Goal: Share content: Share content

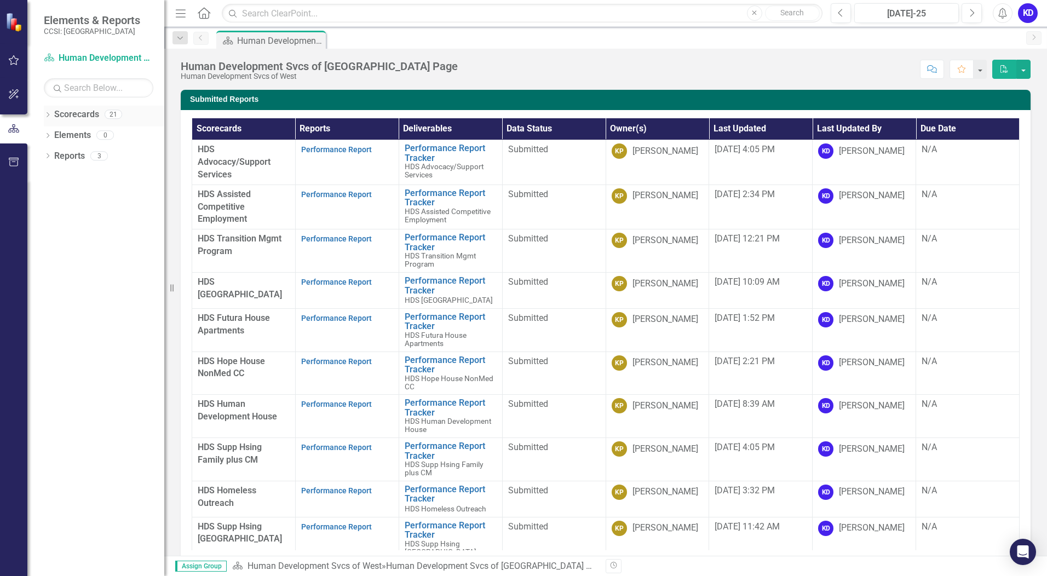
click at [48, 117] on icon "Dropdown" at bounding box center [48, 116] width 8 height 6
click at [67, 134] on link "Human Development Svcs of West" at bounding box center [112, 135] width 104 height 13
click at [77, 135] on link "Human Development Svcs of West" at bounding box center [112, 135] width 104 height 13
click at [103, 137] on link "Human Development Svcs of West" at bounding box center [112, 135] width 104 height 13
click at [70, 135] on link "Human Development Svcs of West" at bounding box center [112, 135] width 104 height 13
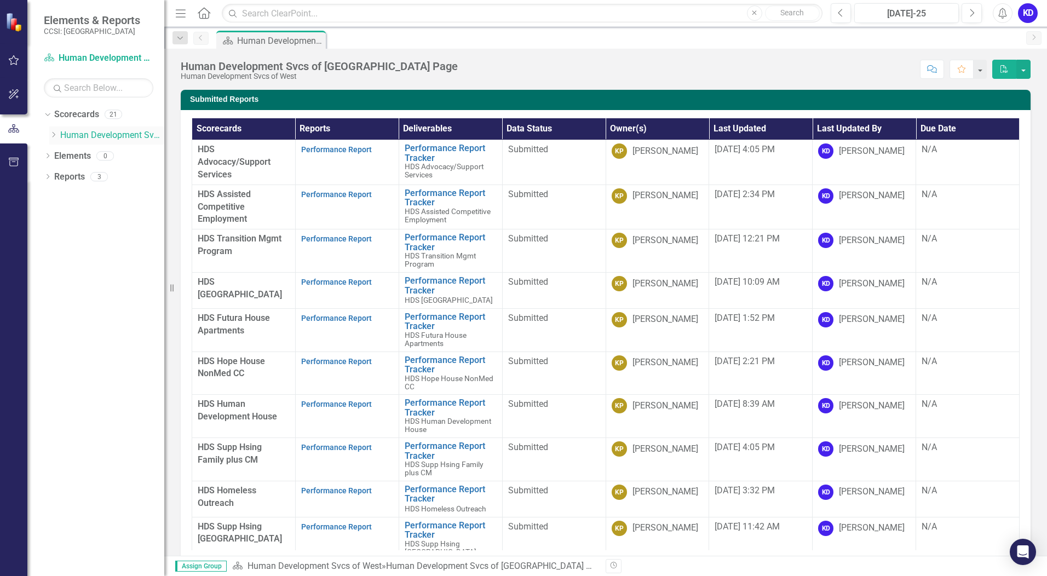
click at [53, 132] on icon at bounding box center [54, 134] width 3 height 5
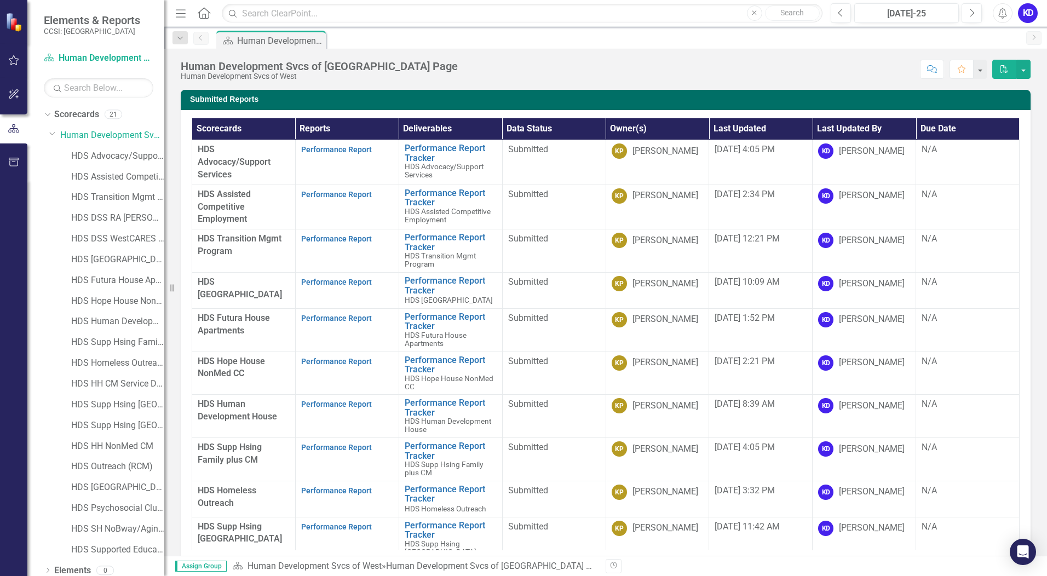
scroll to position [27, 0]
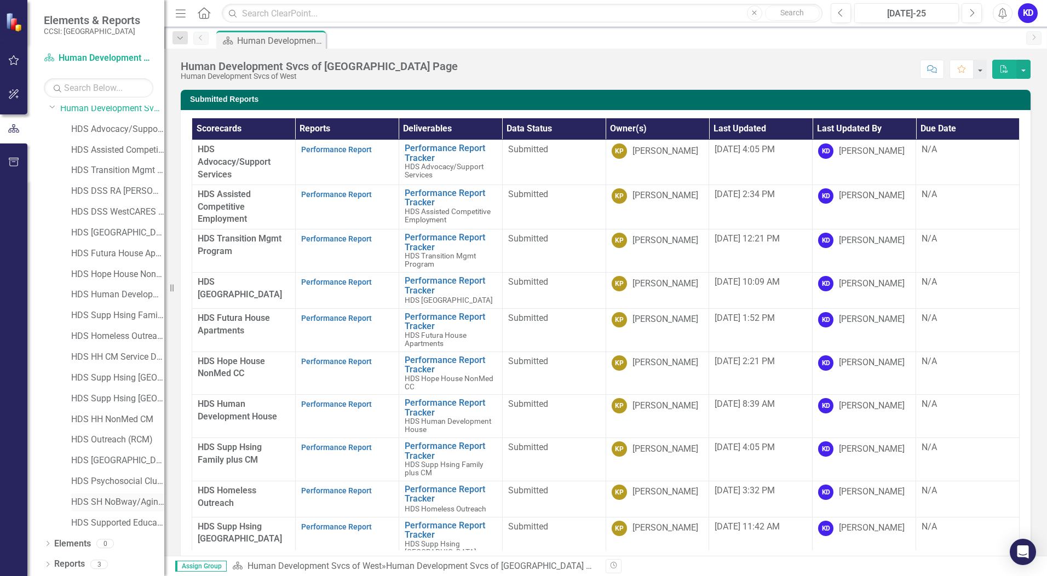
click at [117, 504] on link "HDS SH NoBway/AgingOut/BPR/EdDemo/MICAHomeless" at bounding box center [117, 502] width 93 height 13
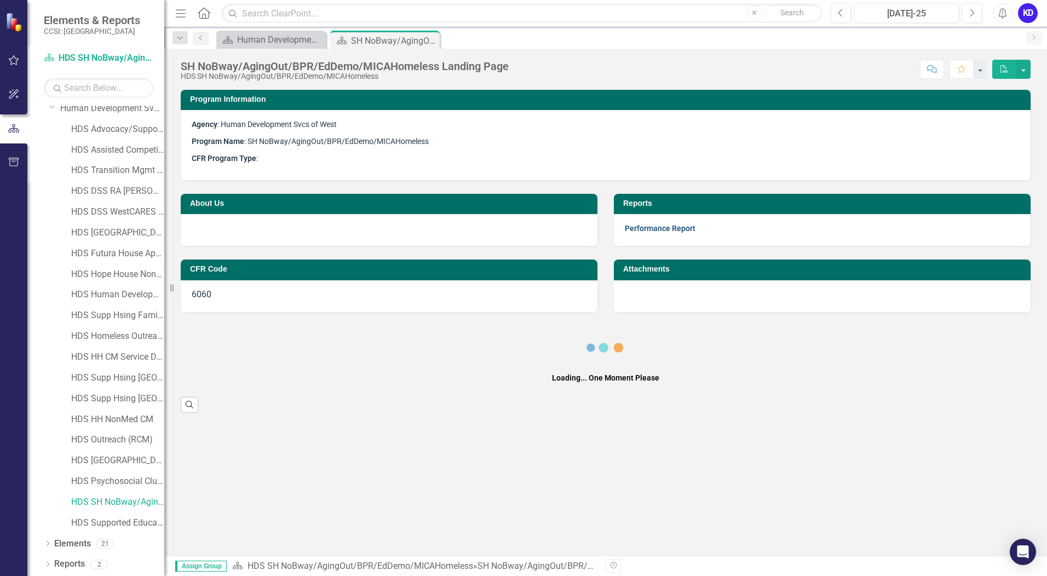
click at [670, 228] on link "Performance Report" at bounding box center [660, 228] width 71 height 9
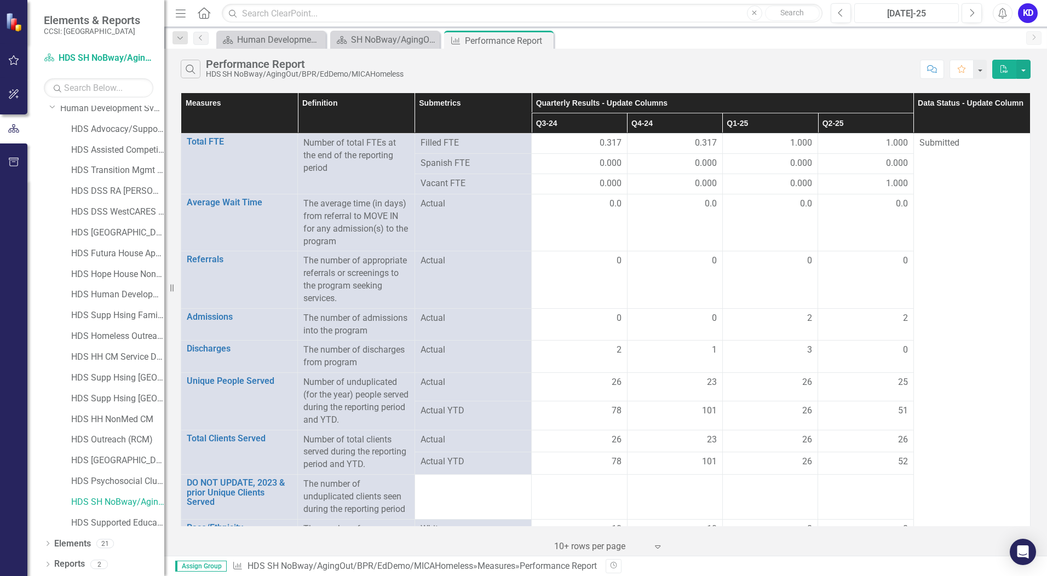
click at [933, 14] on div "[DATE]-25" at bounding box center [906, 13] width 97 height 13
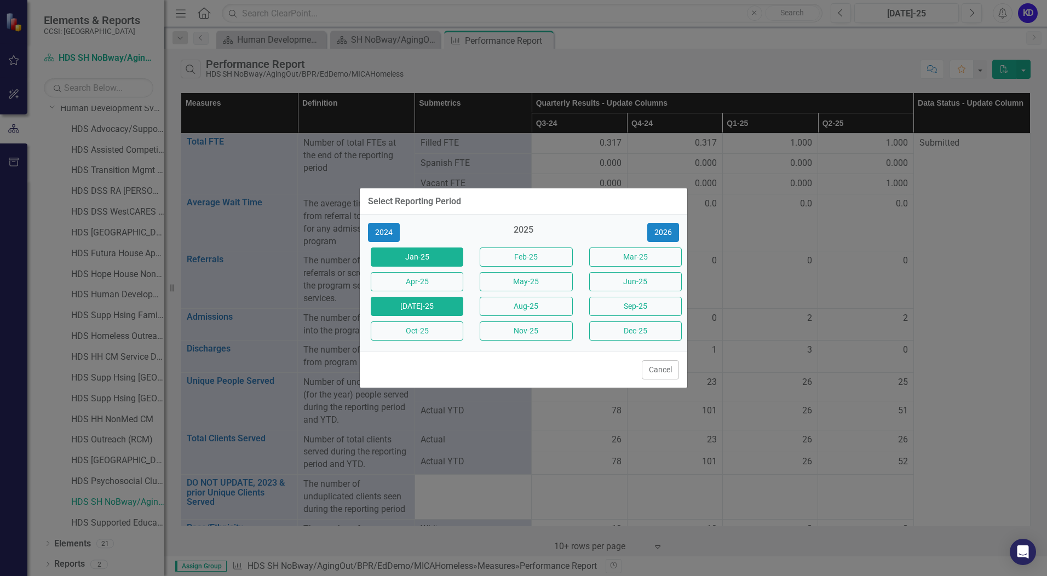
click at [419, 256] on button "Jan-25" at bounding box center [417, 256] width 93 height 19
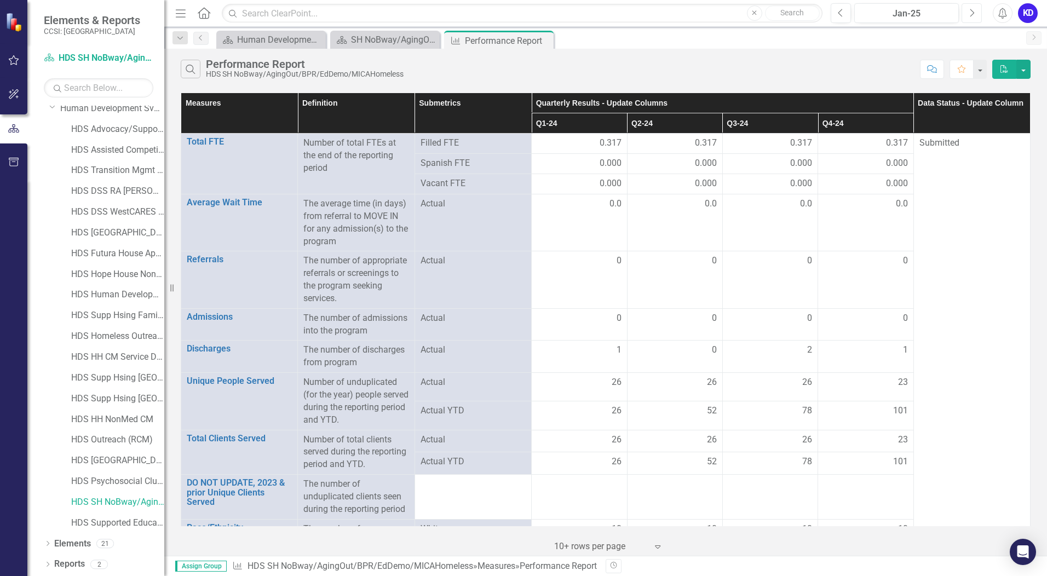
click at [973, 11] on icon "Next" at bounding box center [971, 13] width 6 height 10
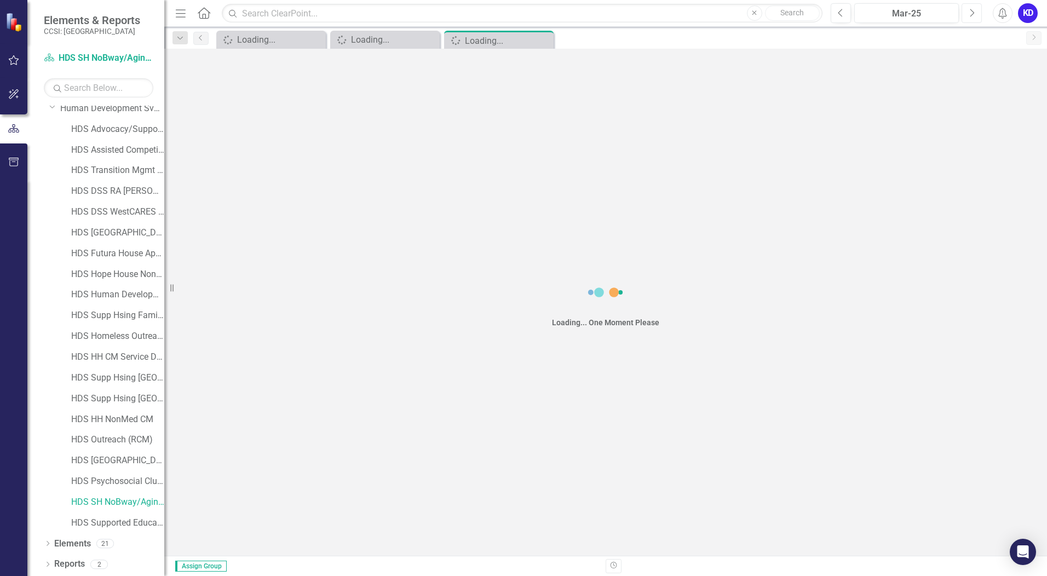
click at [973, 11] on icon "Next" at bounding box center [971, 13] width 6 height 10
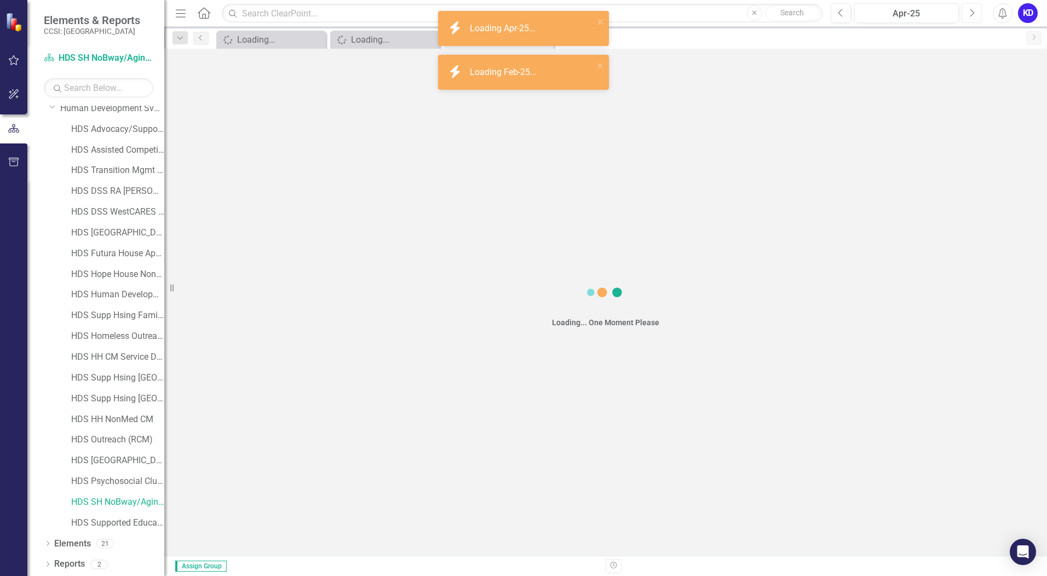
click at [973, 11] on icon "Next" at bounding box center [971, 13] width 6 height 10
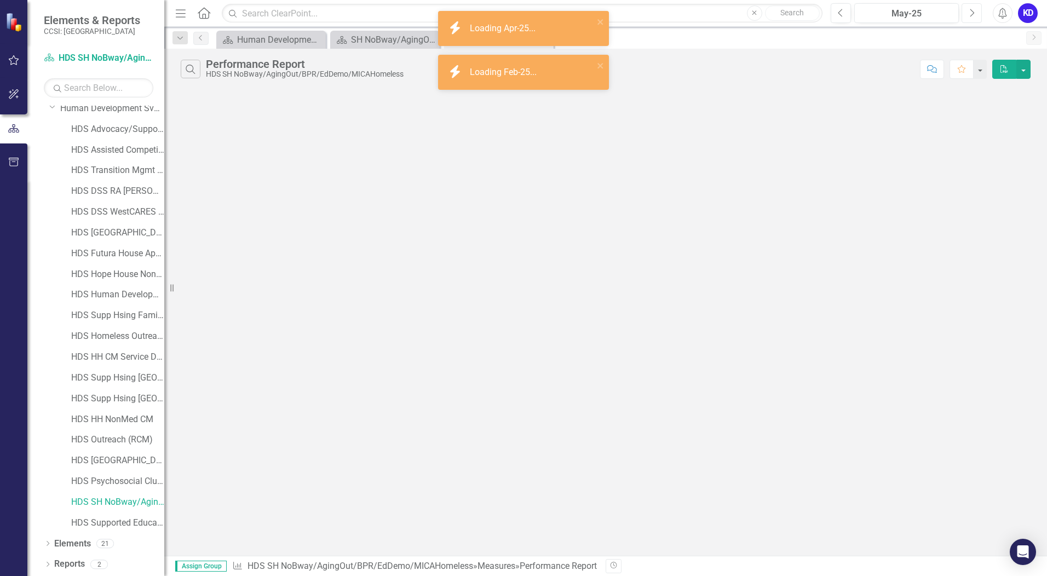
click at [973, 11] on icon "Next" at bounding box center [971, 13] width 6 height 10
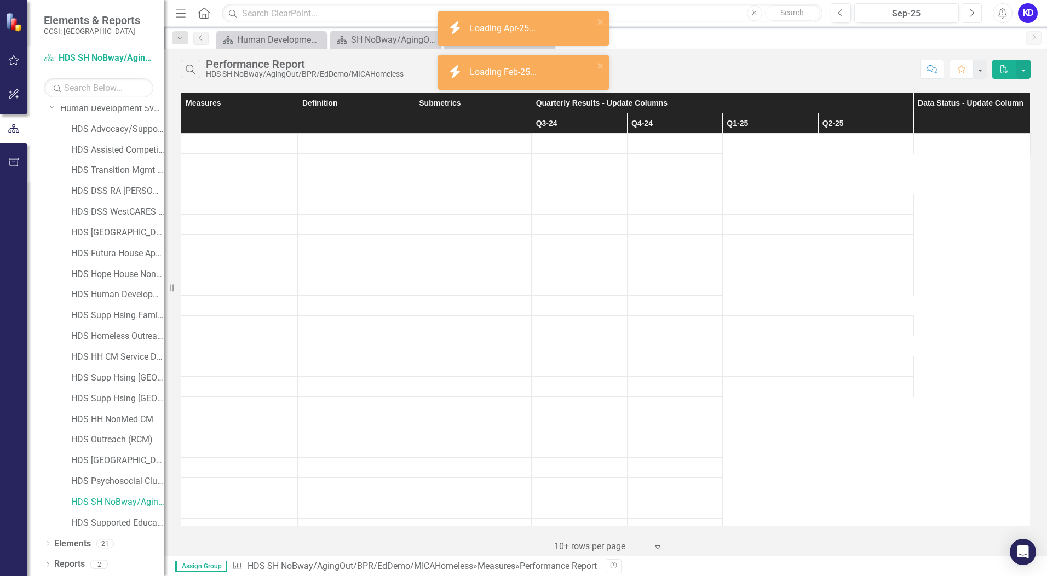
click at [973, 11] on icon "Next" at bounding box center [971, 13] width 6 height 10
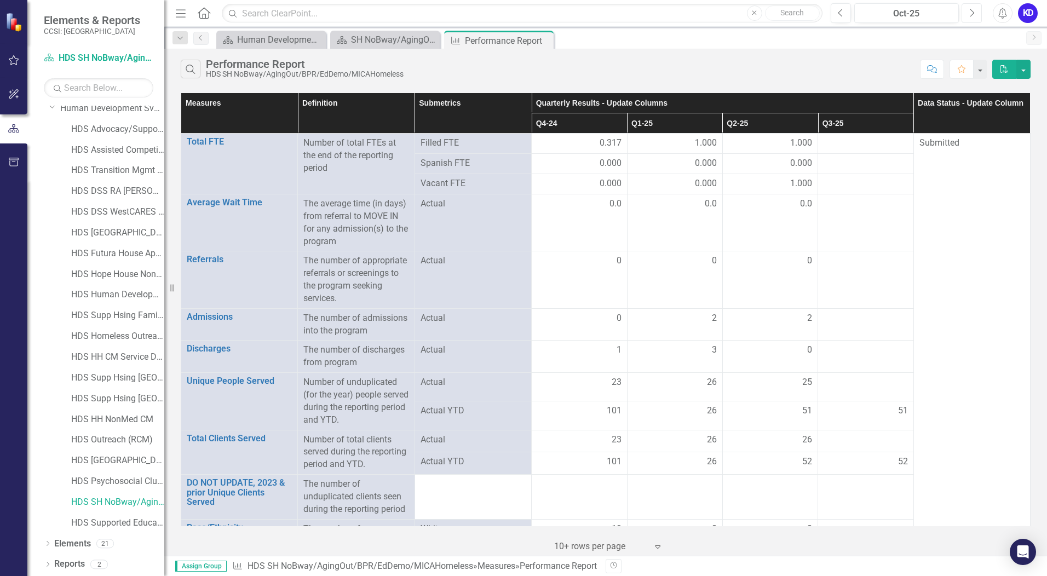
click at [973, 11] on icon "Next" at bounding box center [971, 13] width 6 height 10
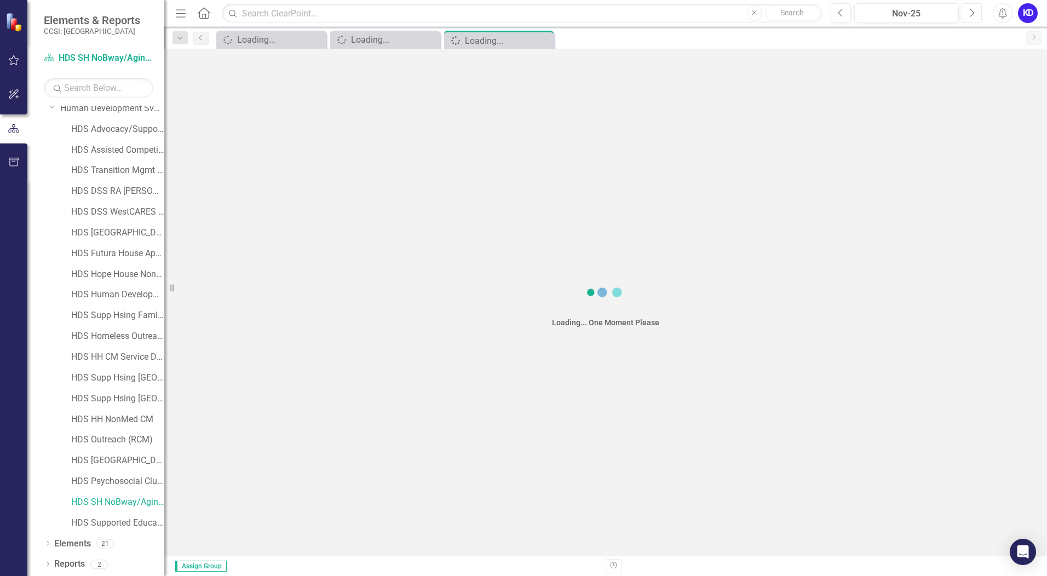
click at [973, 11] on icon "Next" at bounding box center [971, 13] width 6 height 10
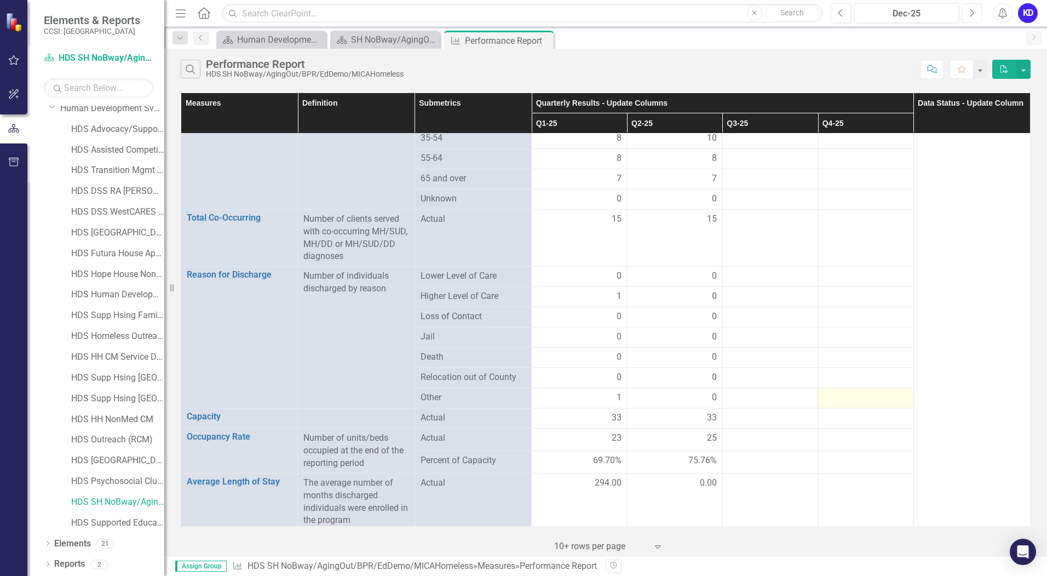
scroll to position [983, 0]
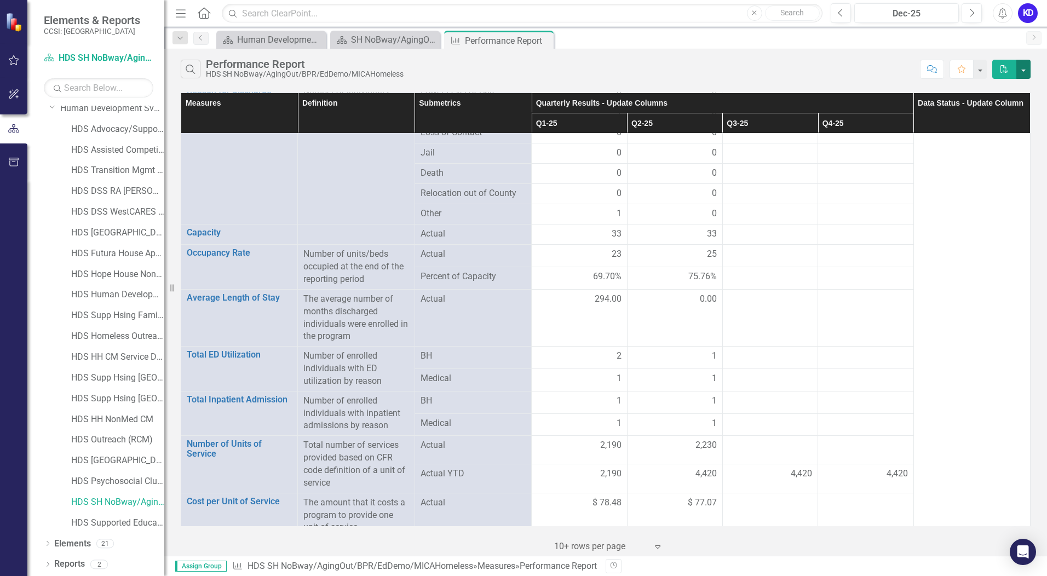
click at [1026, 65] on button "button" at bounding box center [1023, 69] width 14 height 19
click at [989, 128] on link "Email Email Page" at bounding box center [986, 130] width 86 height 20
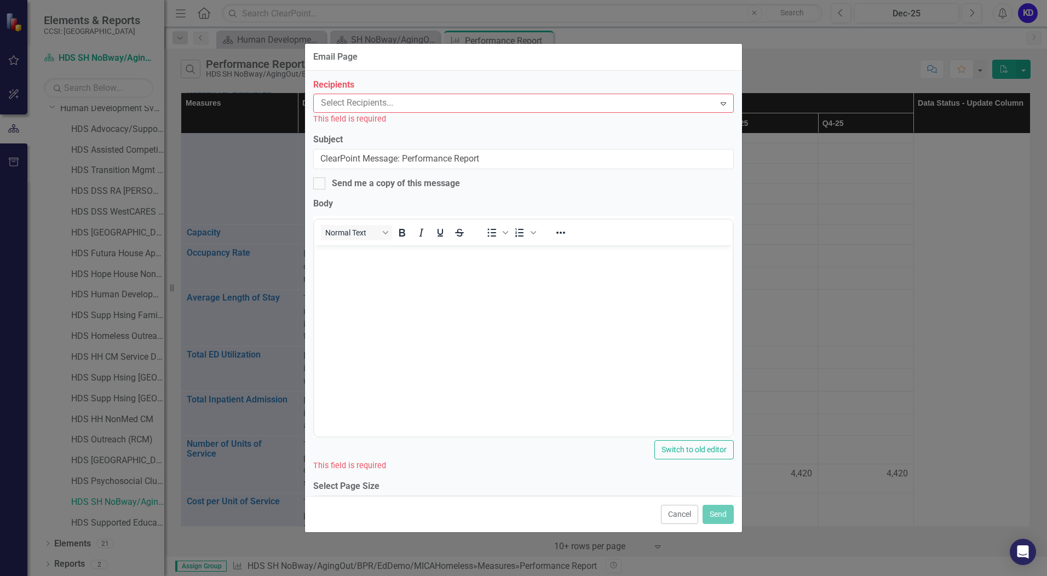
scroll to position [0, 0]
click at [718, 103] on icon "Expand" at bounding box center [723, 103] width 11 height 9
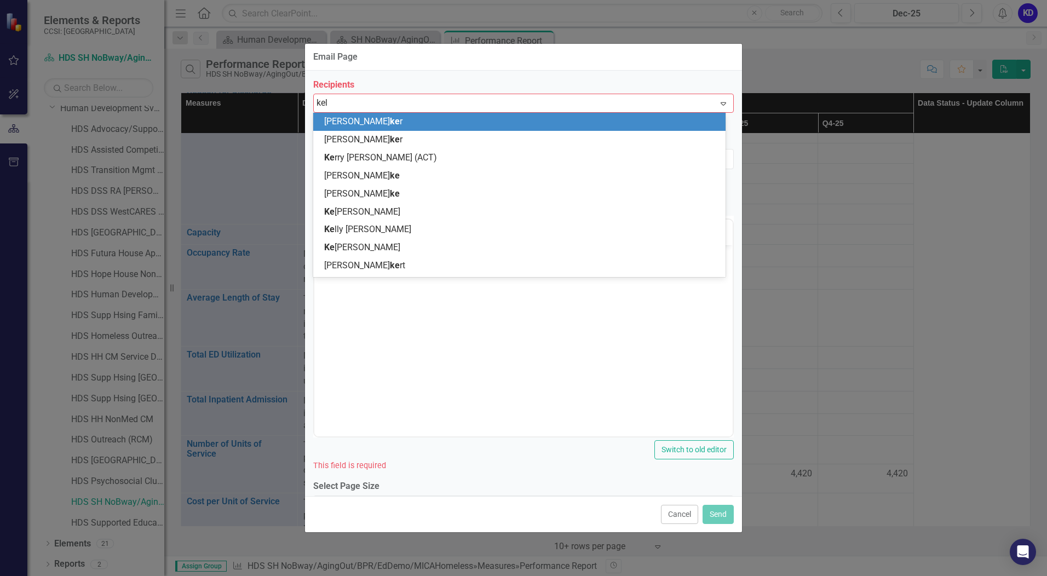
type input "kell"
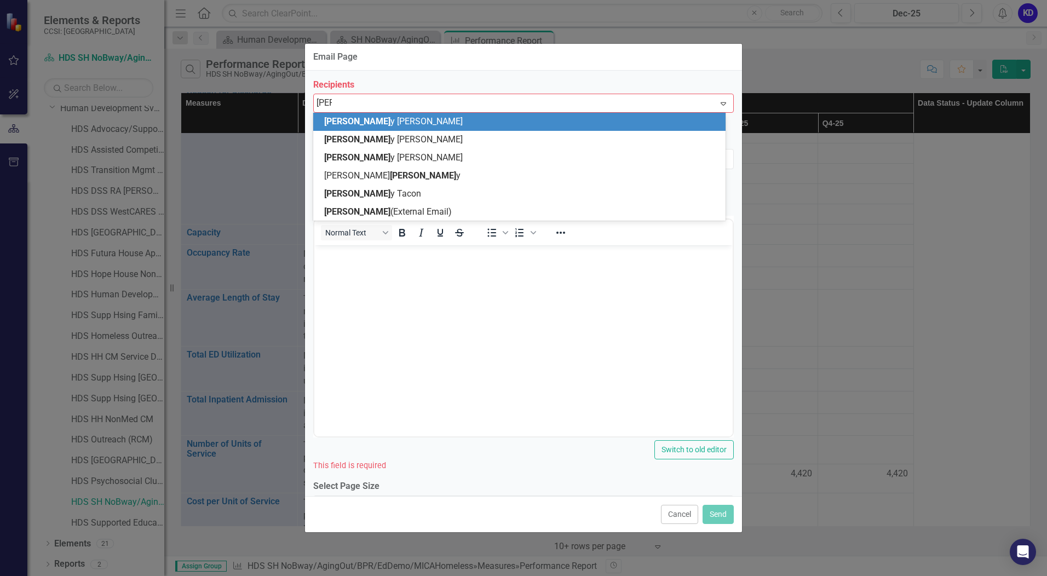
click at [375, 125] on div "Kell y Darrow" at bounding box center [521, 121] width 395 height 13
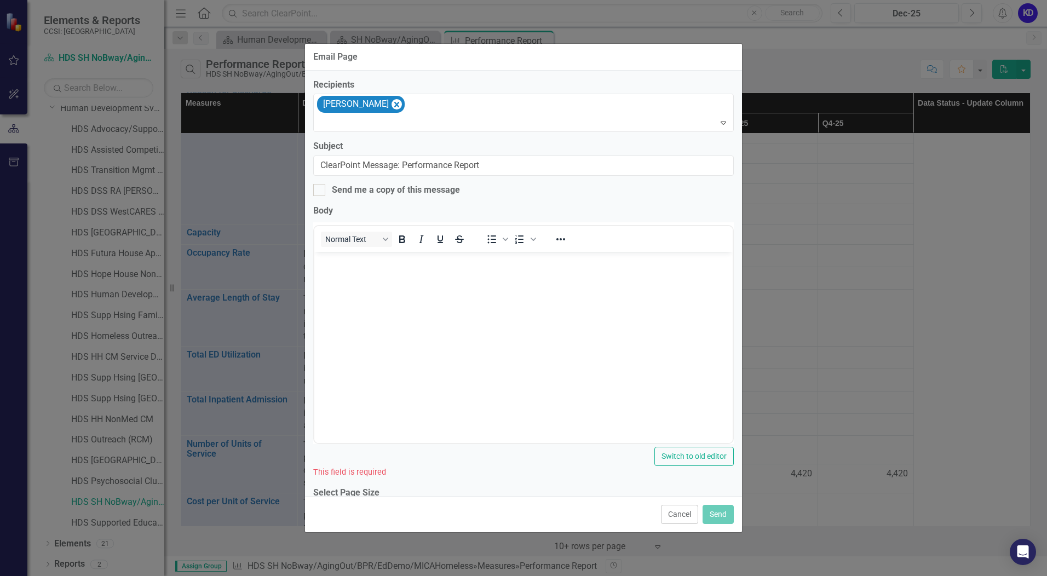
click at [374, 288] on body "Rich Text Area. Press ALT-0 for help." at bounding box center [523, 334] width 418 height 164
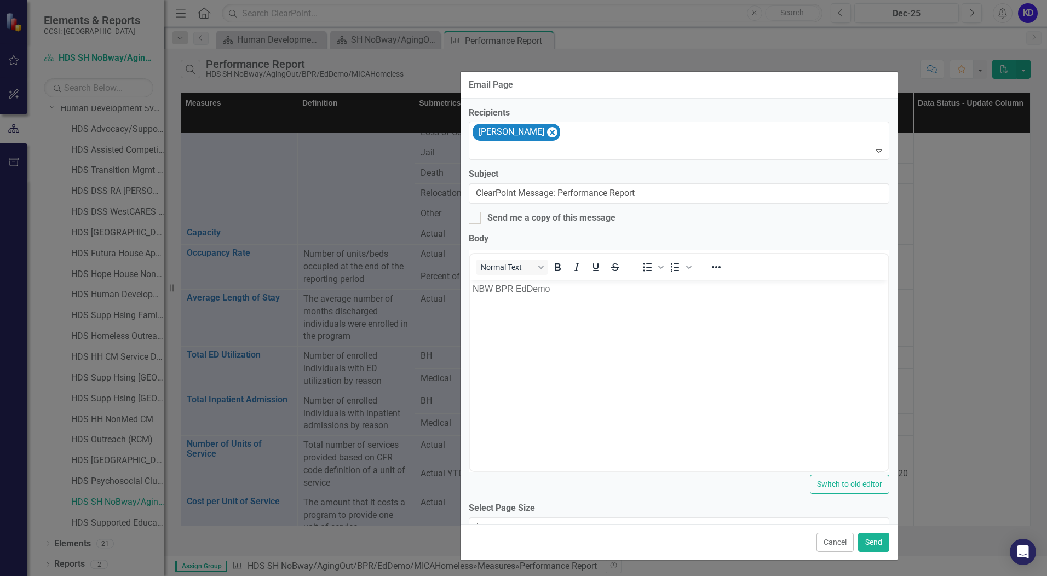
drag, startPoint x: 447, startPoint y: 66, endPoint x: 606, endPoint y: 96, distance: 162.6
click at [606, 96] on div "Email Page" at bounding box center [678, 85] width 437 height 27
click at [871, 541] on button "Send" at bounding box center [873, 542] width 31 height 19
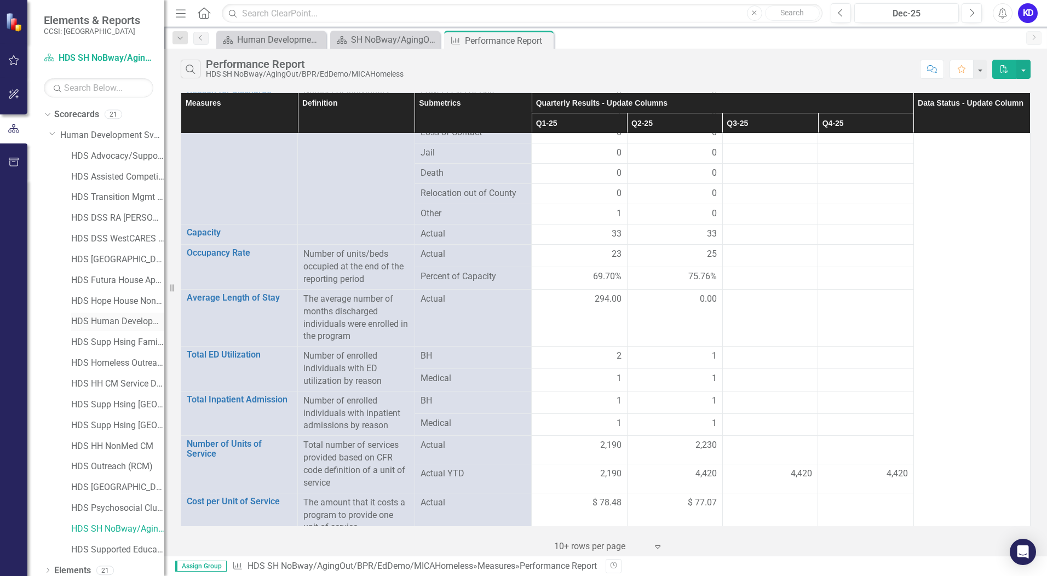
scroll to position [27, 0]
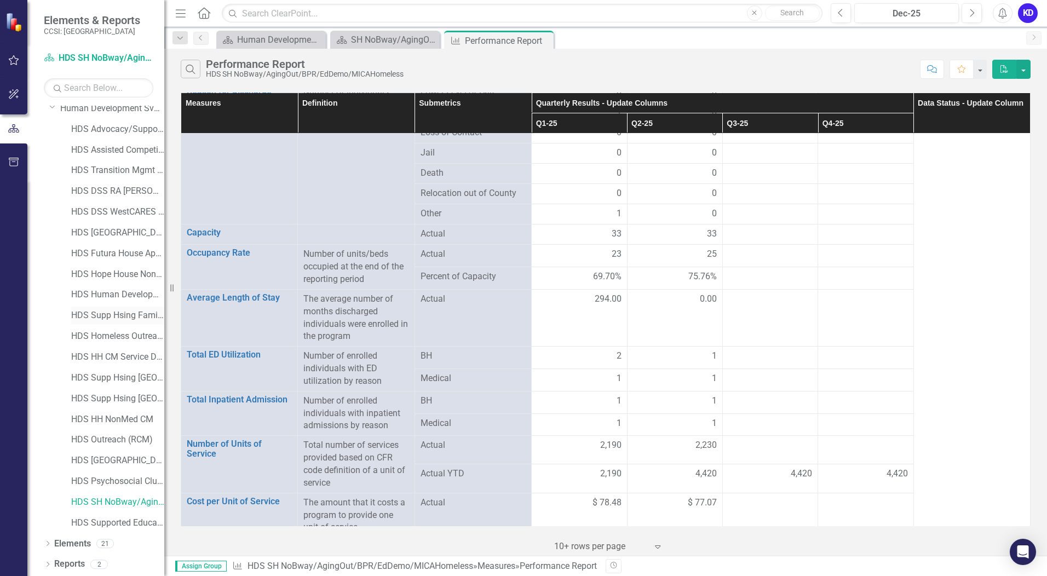
click at [114, 315] on link "HDS Supp Hsing Family plus CM" at bounding box center [117, 315] width 93 height 13
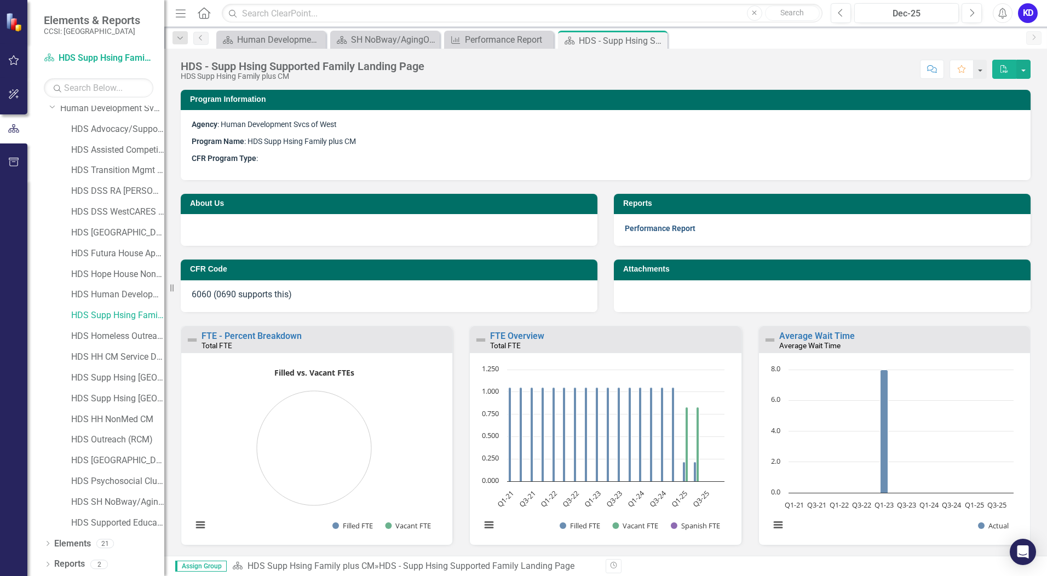
click at [660, 230] on link "Performance Report" at bounding box center [660, 228] width 71 height 9
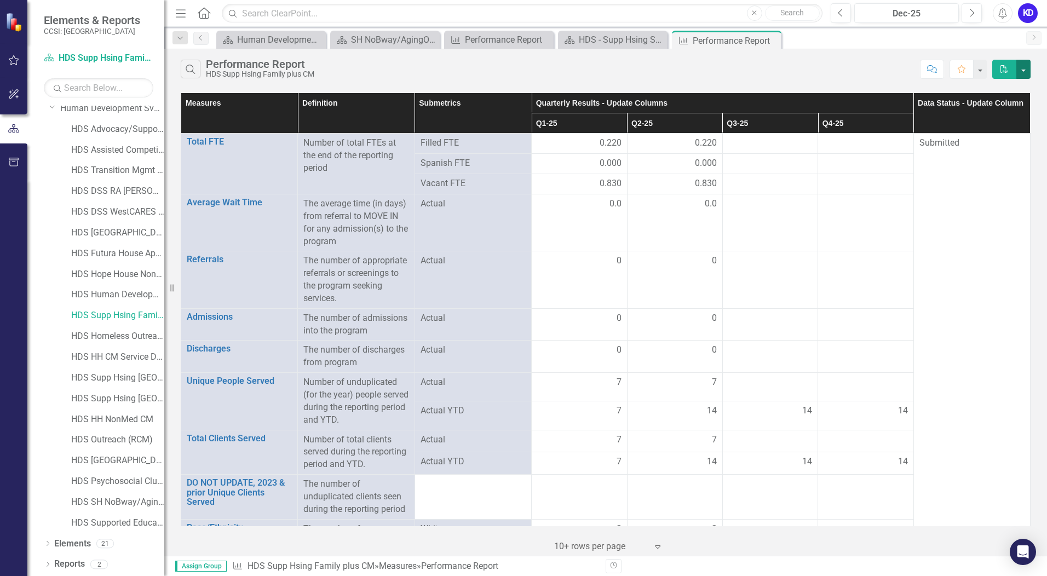
click at [1024, 68] on button "button" at bounding box center [1023, 69] width 14 height 19
click at [979, 131] on link "Email Email Page" at bounding box center [986, 130] width 86 height 20
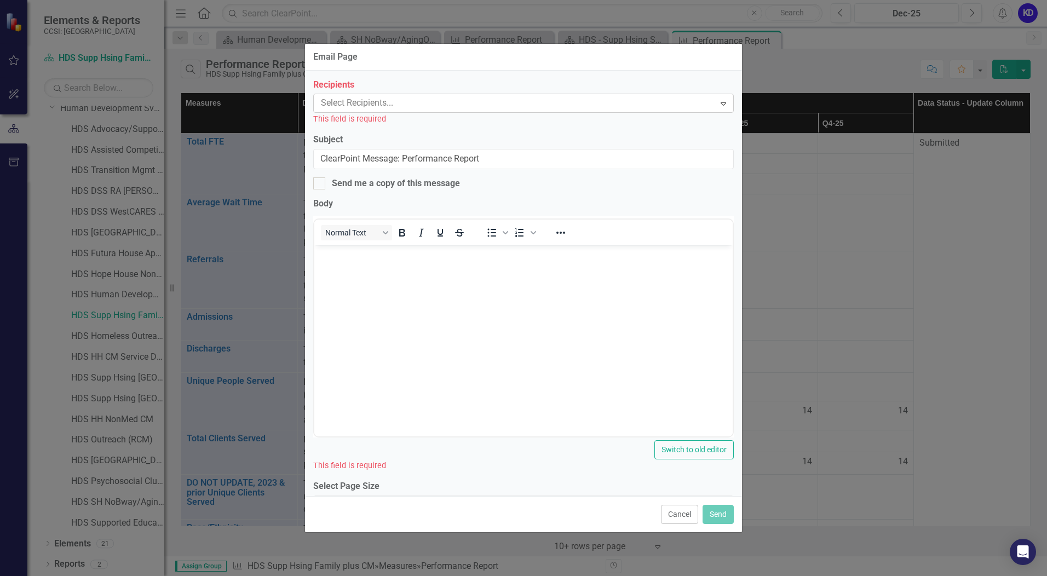
click at [369, 107] on div at bounding box center [515, 103] width 398 height 15
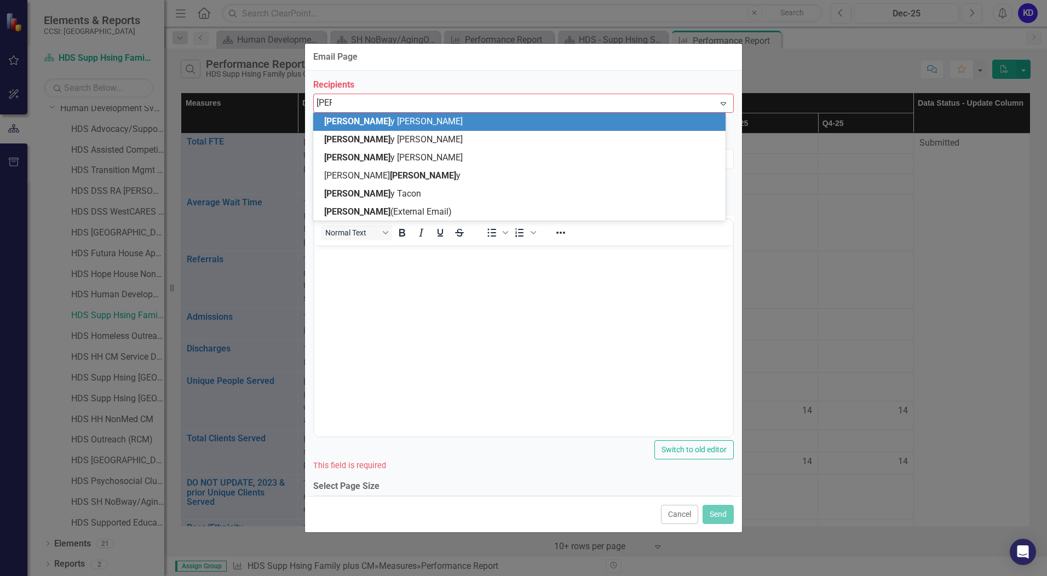
type input "kelly"
click at [369, 119] on span "Kelly Darrow" at bounding box center [390, 121] width 132 height 10
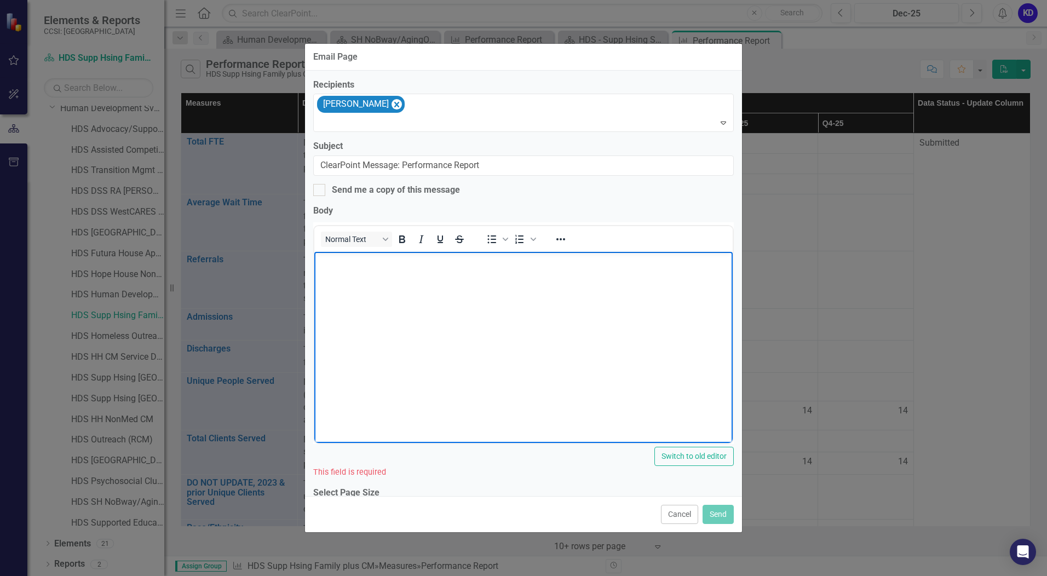
click at [357, 284] on body "Rich Text Area. Press ALT-0 for help." at bounding box center [523, 334] width 418 height 164
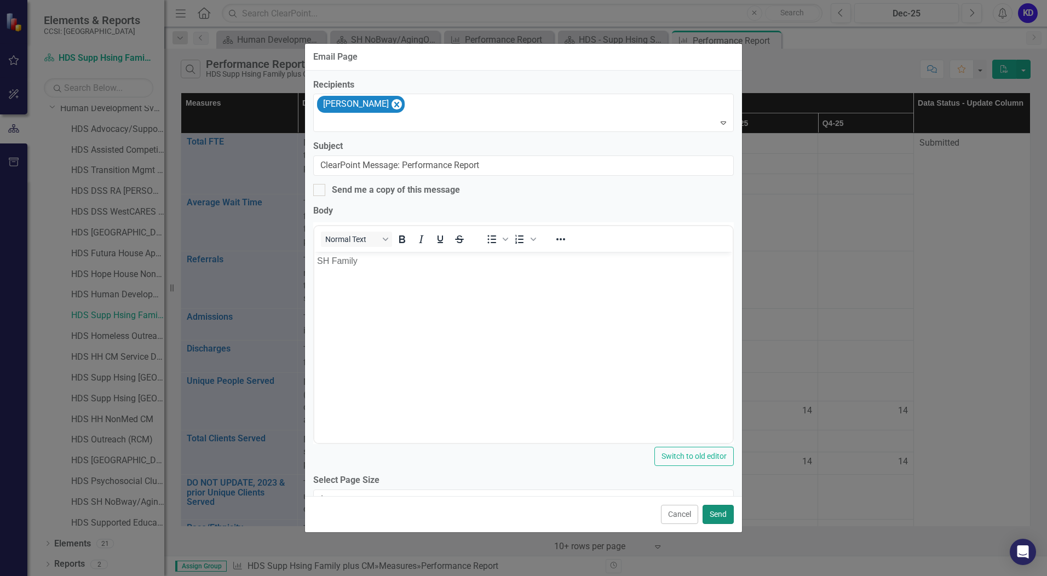
click at [723, 513] on button "Send" at bounding box center [717, 514] width 31 height 19
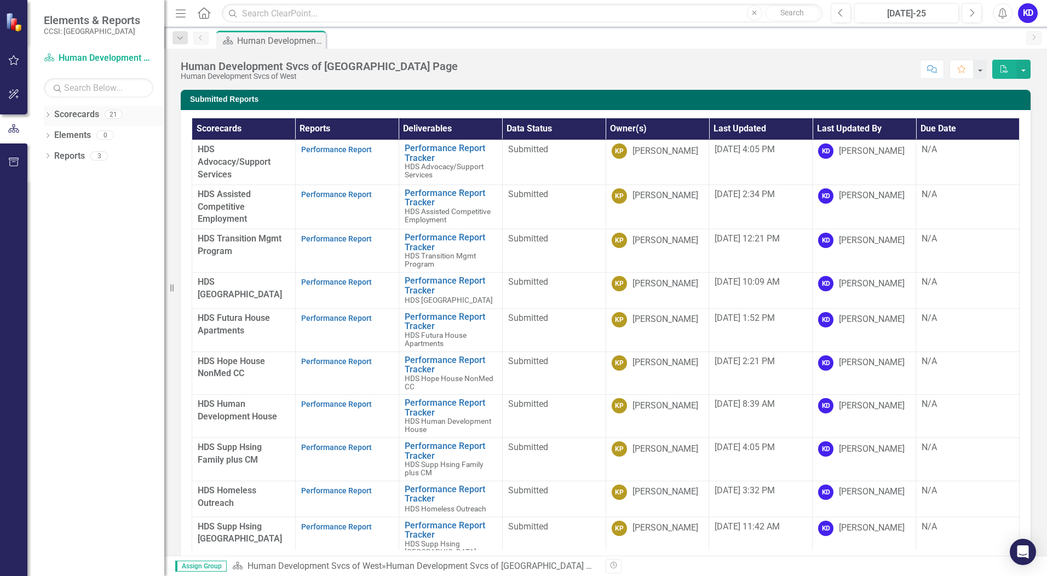
click at [58, 116] on link "Scorecards" at bounding box center [76, 114] width 45 height 13
click at [48, 115] on icon "Dropdown" at bounding box center [48, 116] width 8 height 6
click at [90, 137] on link "Human Development Svcs of West" at bounding box center [112, 135] width 104 height 13
click at [74, 135] on link "Human Development Svcs of West" at bounding box center [112, 135] width 104 height 13
click at [52, 136] on icon "Dropdown" at bounding box center [53, 134] width 8 height 7
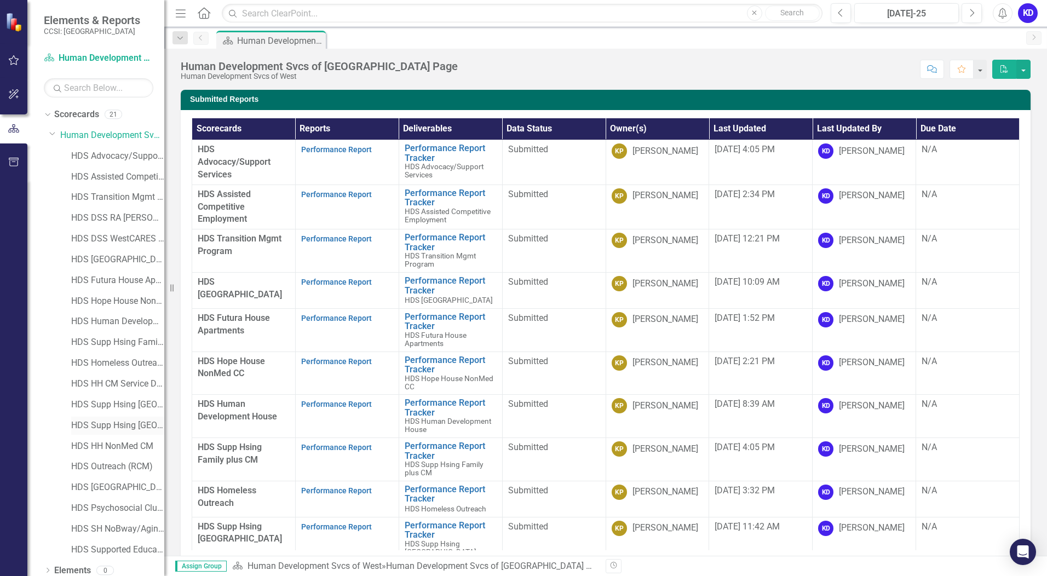
scroll to position [27, 0]
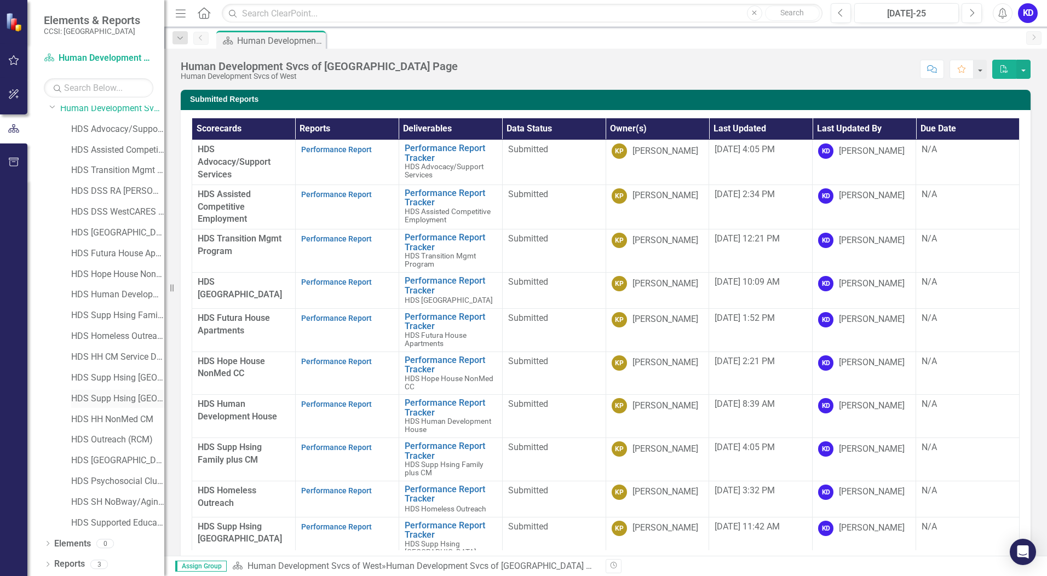
click at [106, 398] on link "HDS Supp Hsing [GEOGRAPHIC_DATA] PC/Long Stay" at bounding box center [117, 398] width 93 height 13
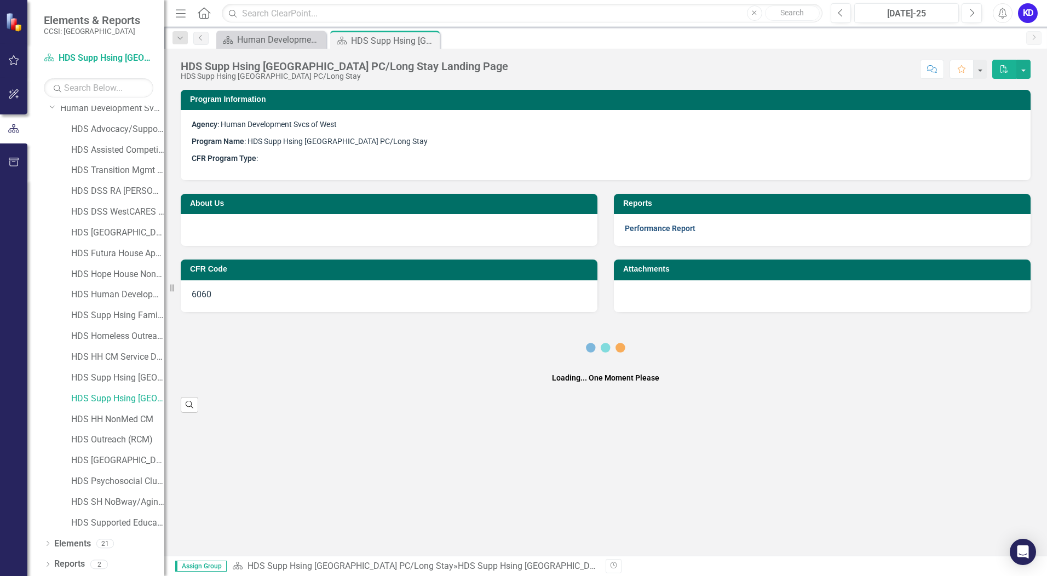
click at [670, 229] on link "Performance Report" at bounding box center [660, 228] width 71 height 9
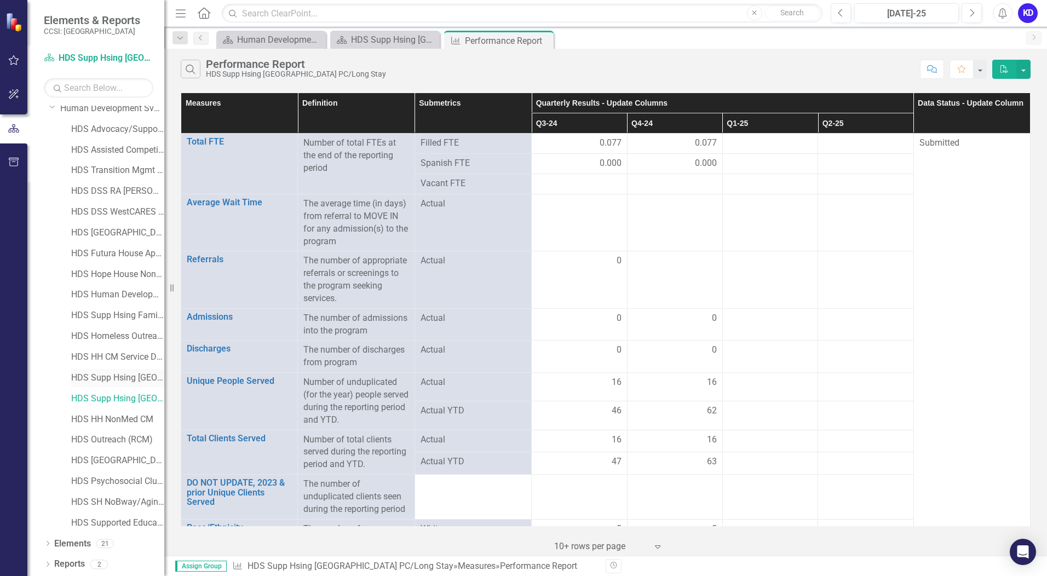
click at [107, 377] on link "HDS Supp Hsing [GEOGRAPHIC_DATA]" at bounding box center [117, 378] width 93 height 13
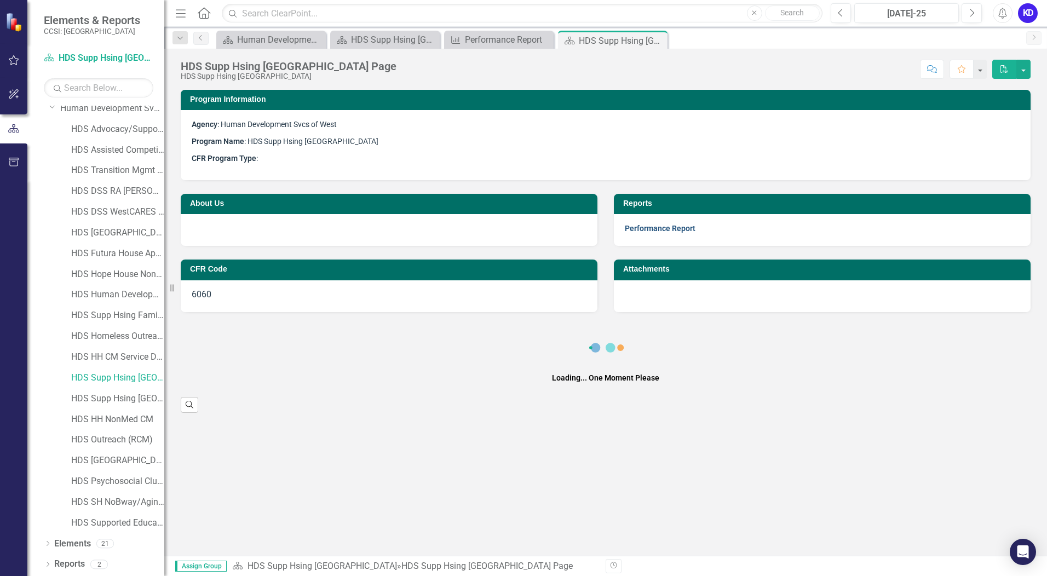
click at [661, 230] on link "Performance Report" at bounding box center [660, 228] width 71 height 9
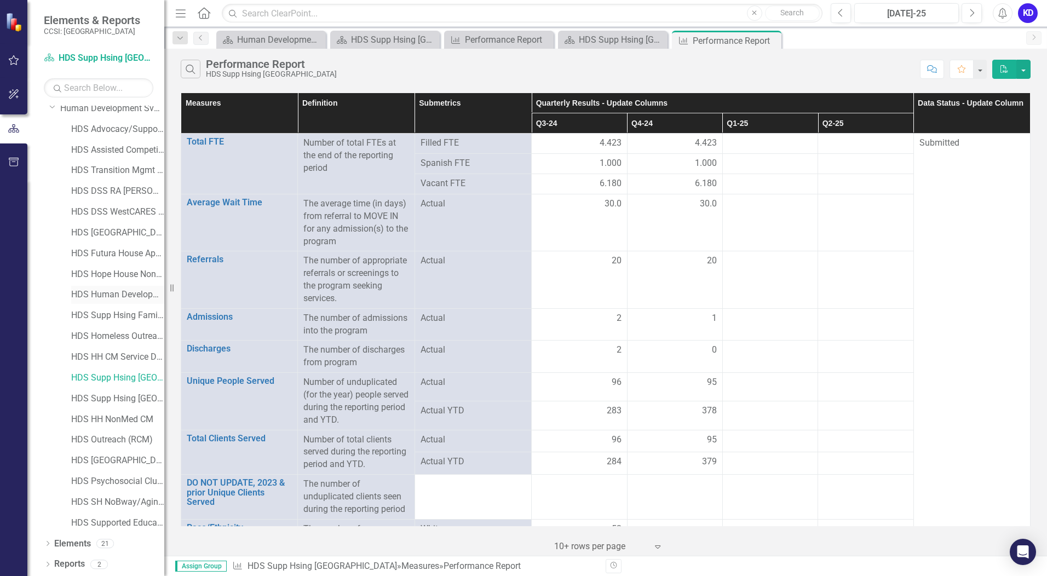
click at [105, 297] on link "HDS Human Development House" at bounding box center [117, 294] width 93 height 13
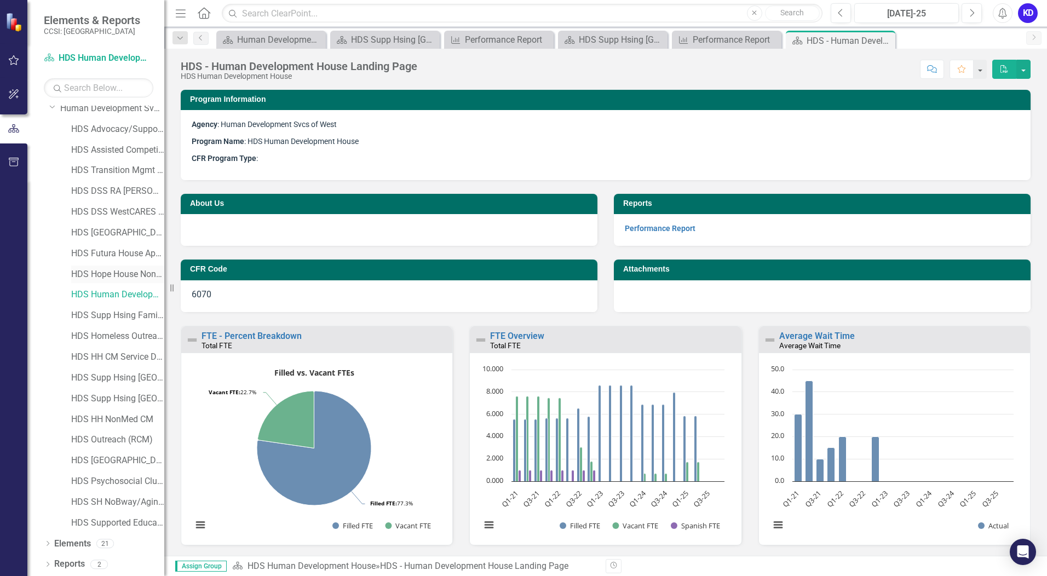
click at [110, 269] on link "HDS Hope House NonMed CC" at bounding box center [117, 274] width 93 height 13
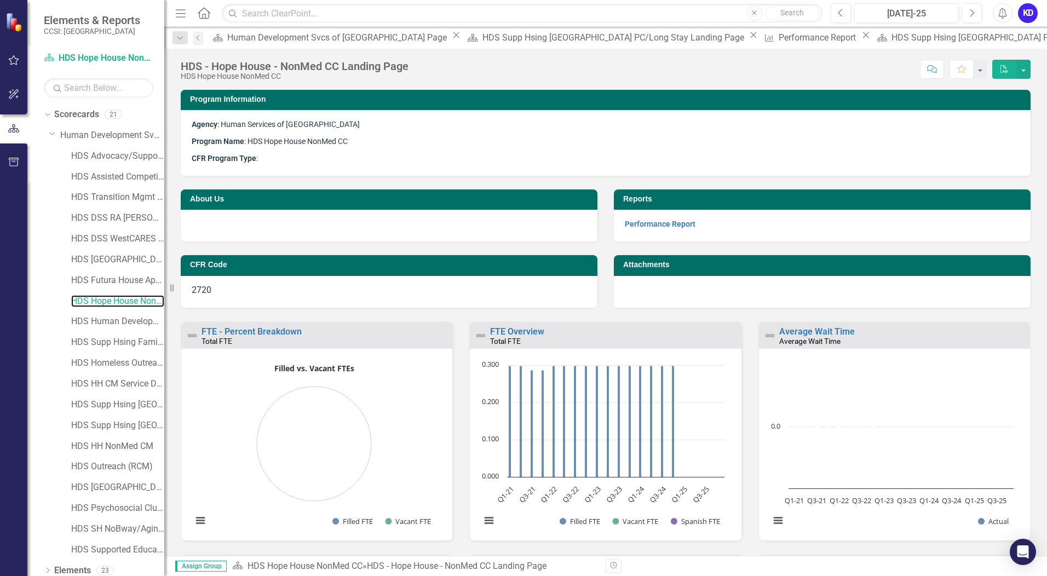
drag, startPoint x: 165, startPoint y: 157, endPoint x: 211, endPoint y: 159, distance: 45.5
click at [173, 159] on div "Resize" at bounding box center [168, 288] width 9 height 576
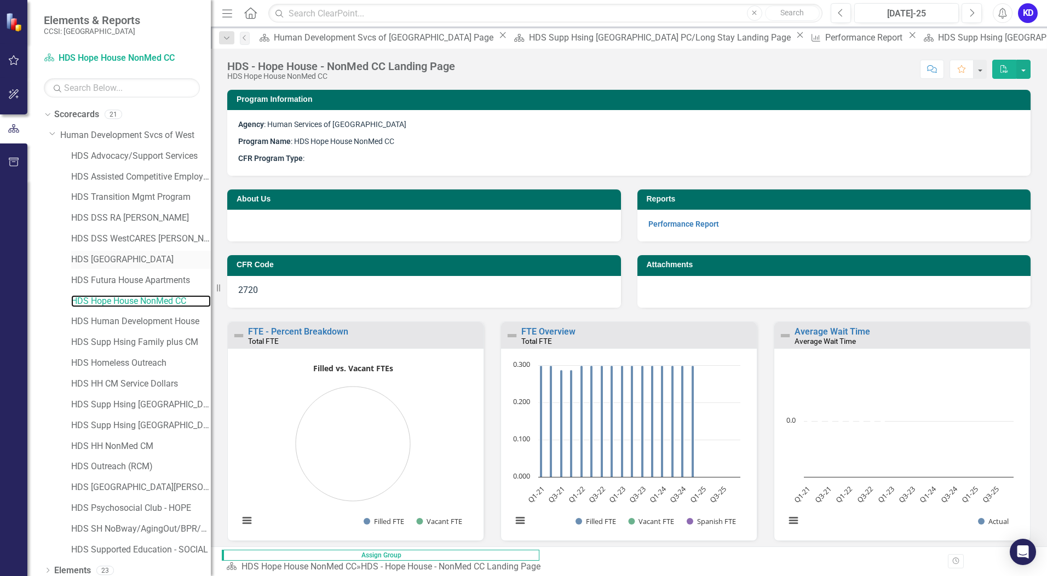
scroll to position [27, 0]
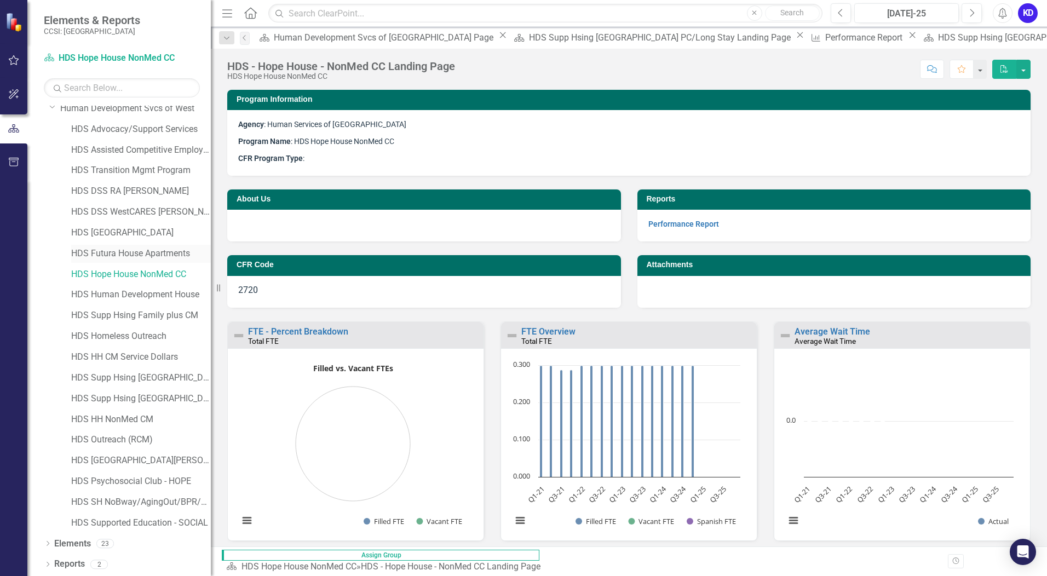
click at [109, 257] on link "HDS Futura House Apartments" at bounding box center [141, 253] width 140 height 13
click at [116, 236] on link "HDS [GEOGRAPHIC_DATA]" at bounding box center [141, 233] width 140 height 13
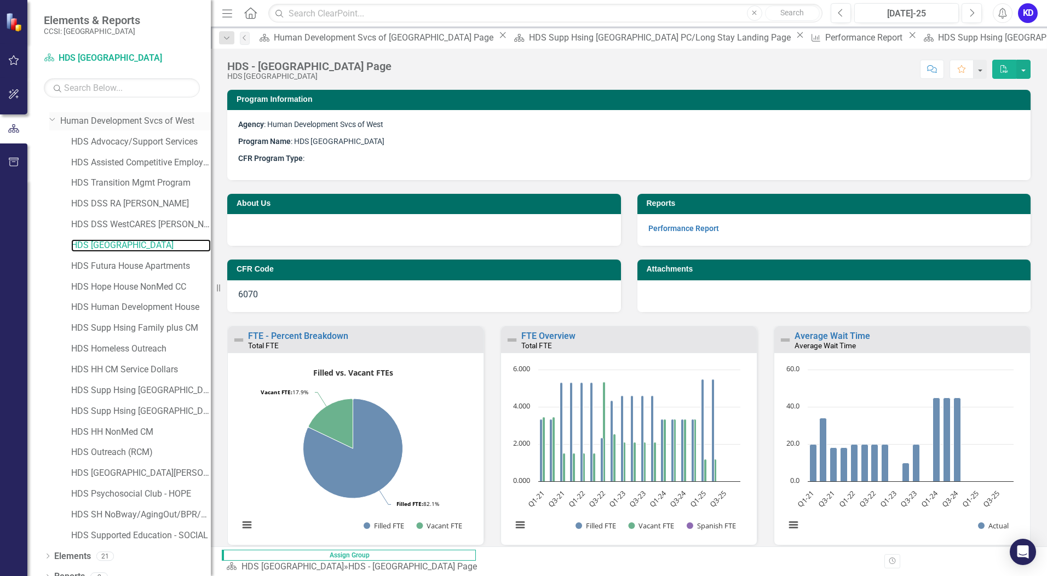
scroll to position [27, 0]
